Goal: Find specific page/section: Find specific page/section

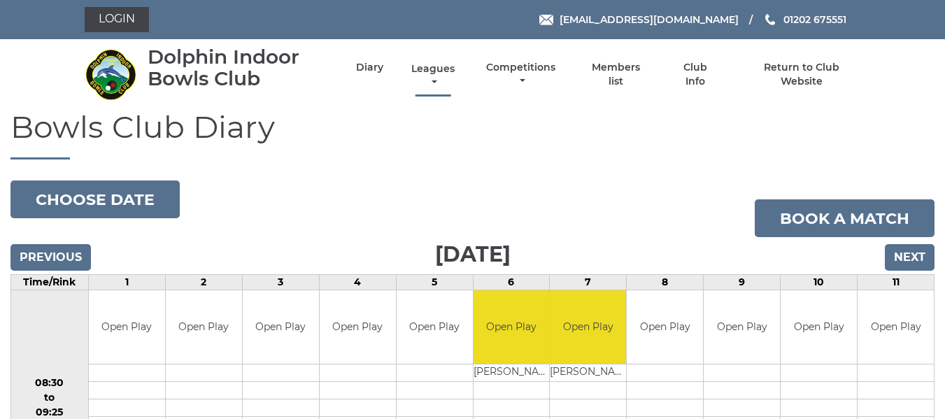
click at [439, 70] on link "Leagues" at bounding box center [433, 75] width 50 height 27
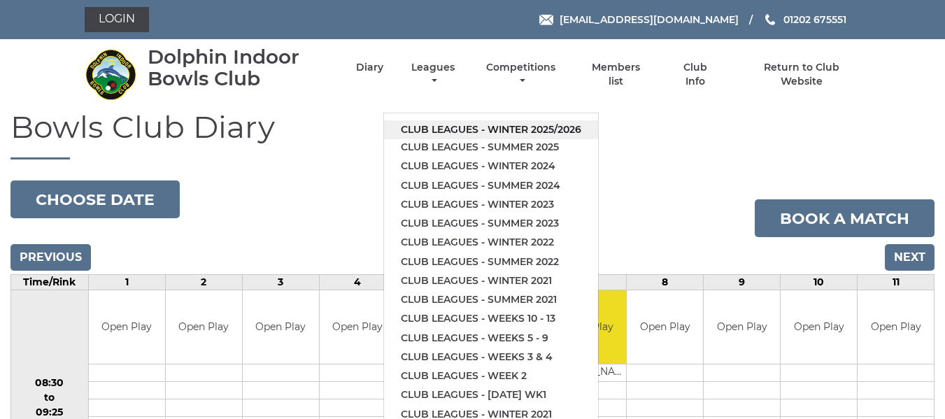
click at [450, 125] on link "Club leagues - Winter 2025/2026" at bounding box center [491, 129] width 214 height 19
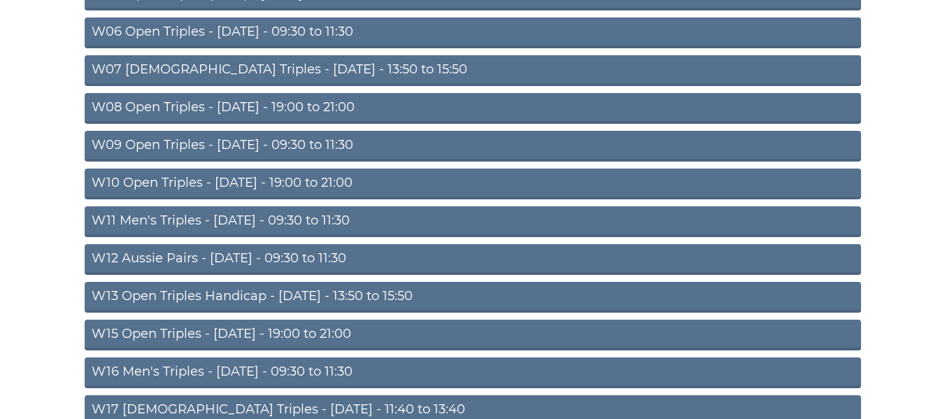
scroll to position [350, 0]
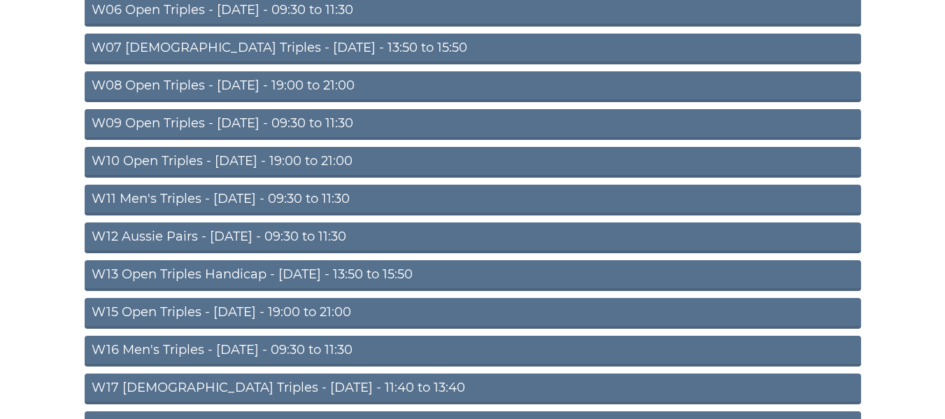
click at [229, 275] on link "W13 Open Triples Handicap - Thursday - 13:50 to 15:50" at bounding box center [473, 275] width 777 height 31
